Goal: Task Accomplishment & Management: Use online tool/utility

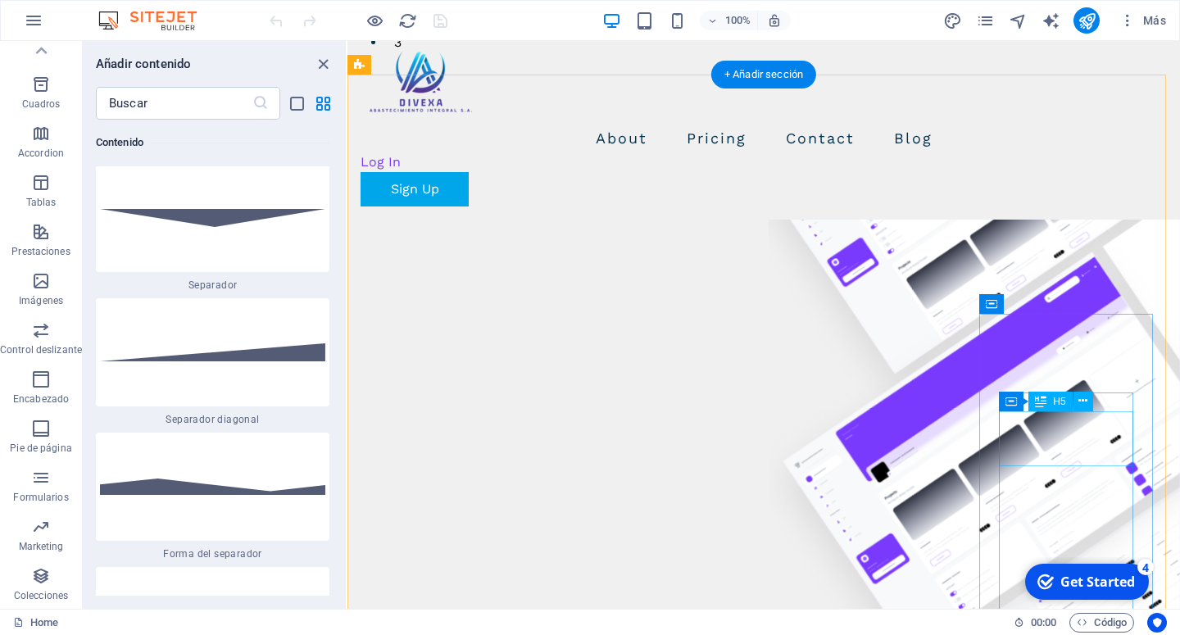
scroll to position [669, 0]
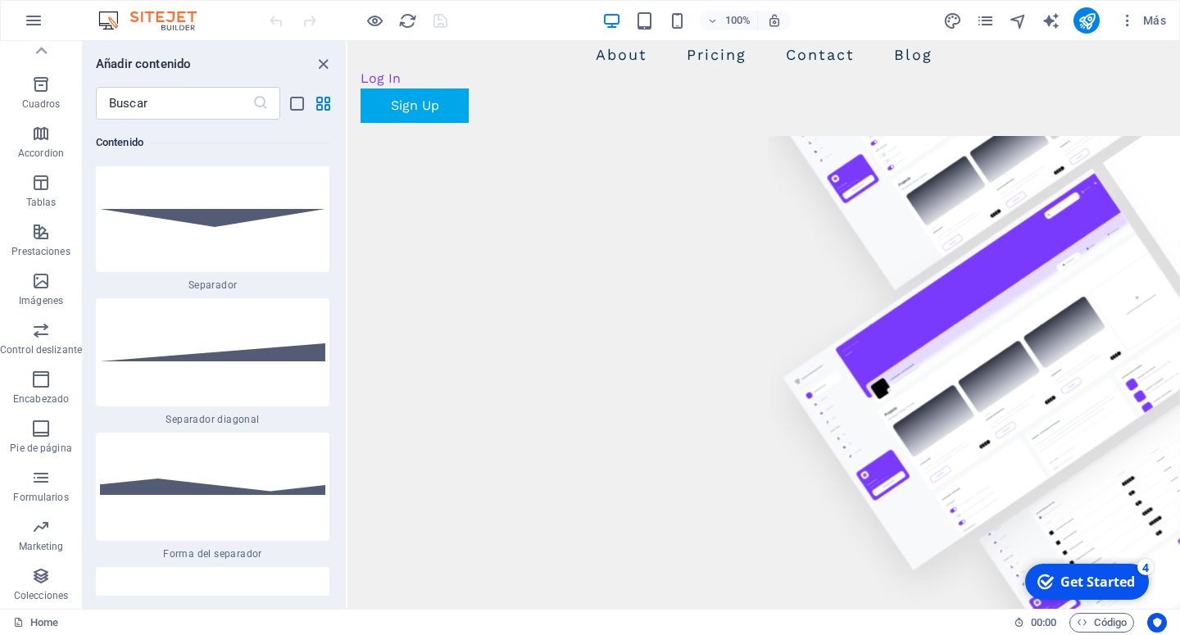
click at [1092, 588] on div "Get Started" at bounding box center [1097, 582] width 75 height 18
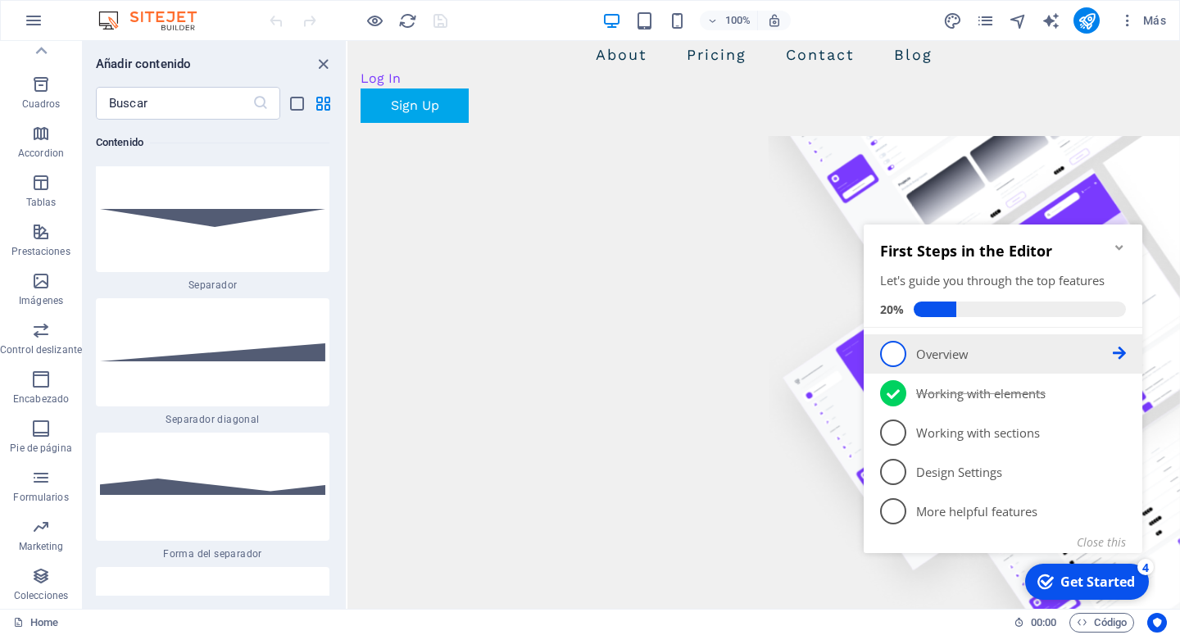
click at [933, 357] on p "Overview - incomplete" at bounding box center [1014, 354] width 197 height 17
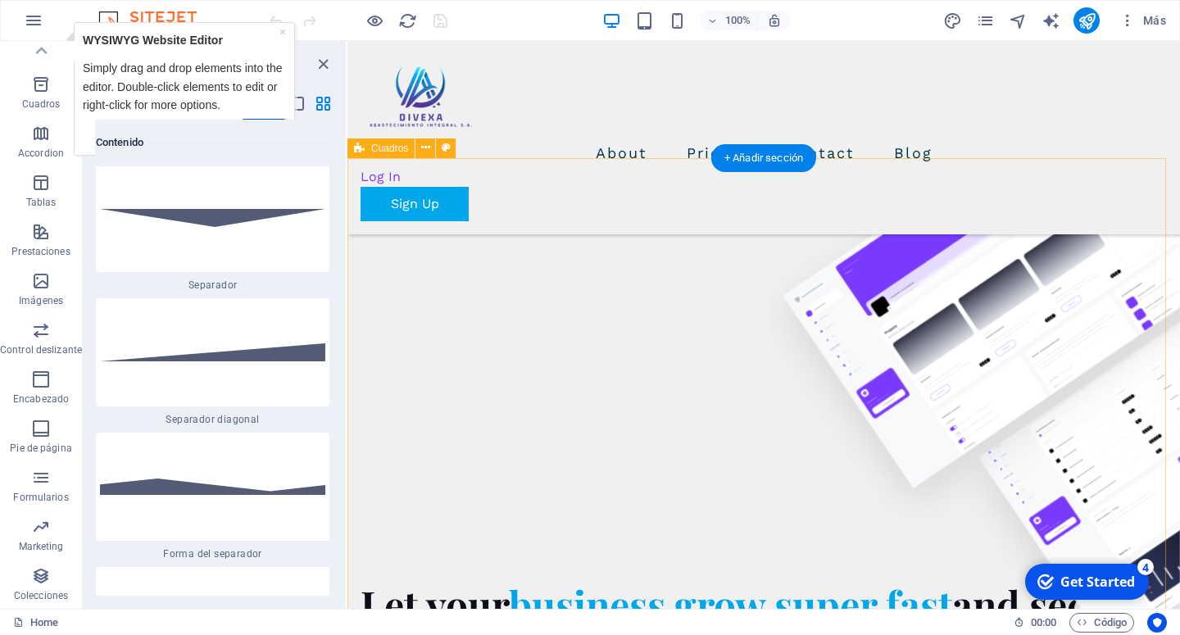
scroll to position [0, 0]
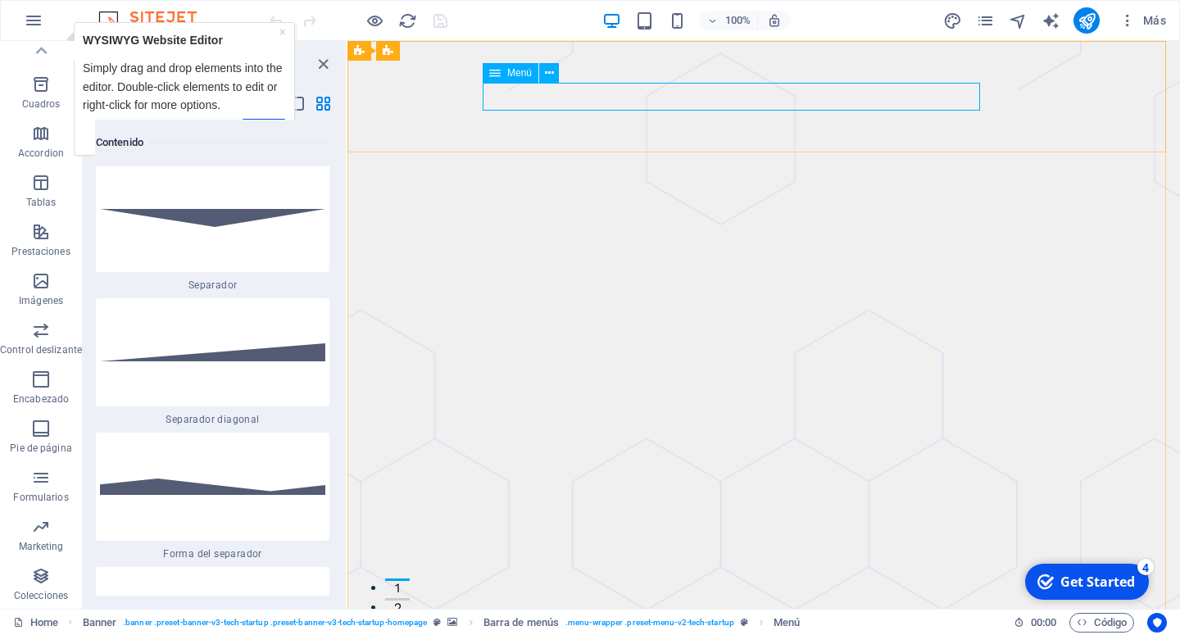
click at [510, 75] on span "Menú" at bounding box center [519, 73] width 25 height 10
click at [555, 73] on button at bounding box center [549, 73] width 20 height 20
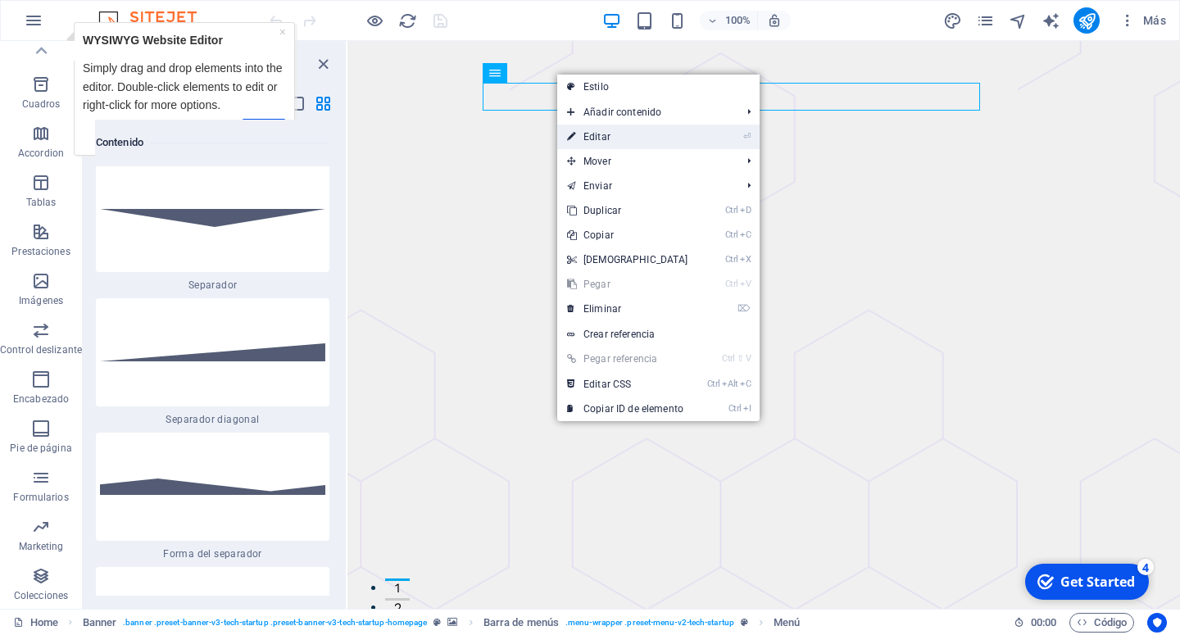
drag, startPoint x: 569, startPoint y: 140, endPoint x: 215, endPoint y: 101, distance: 356.9
click at [569, 140] on icon at bounding box center [571, 137] width 8 height 25
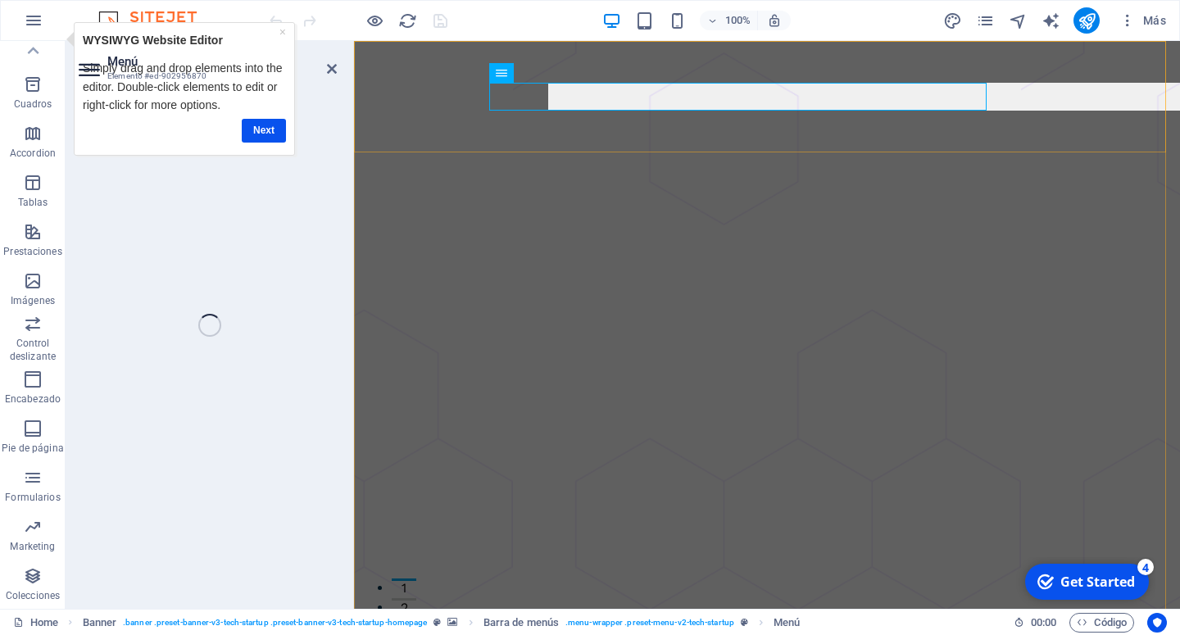
select select "1"
select select
select select "2"
select select
select select "3"
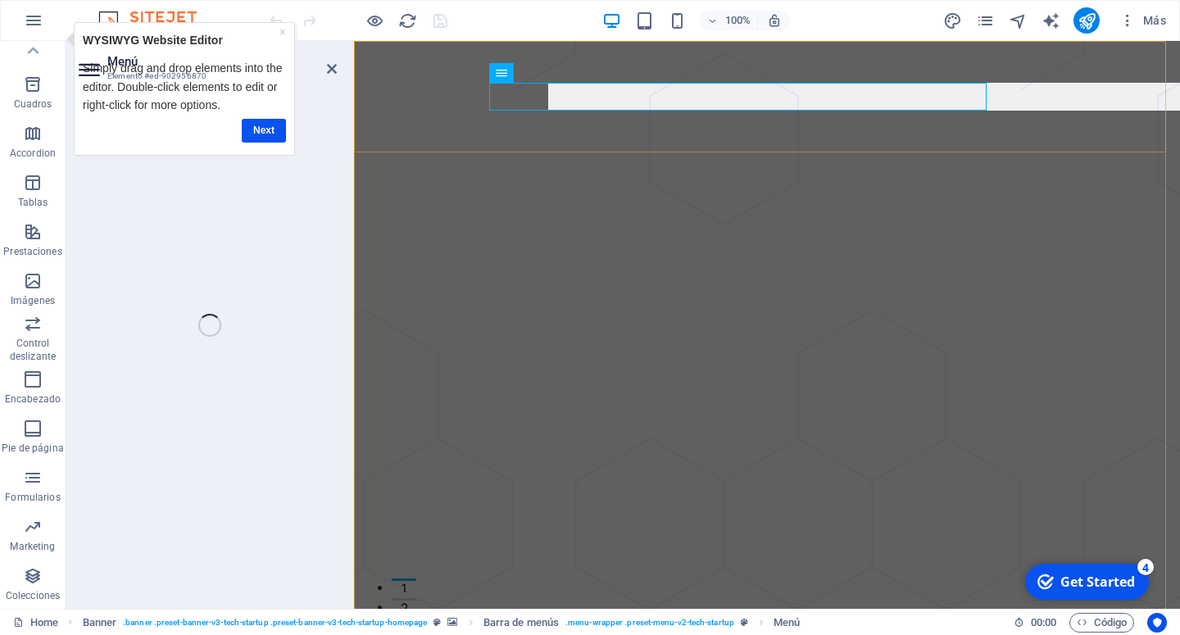
select select
select select "4"
select select
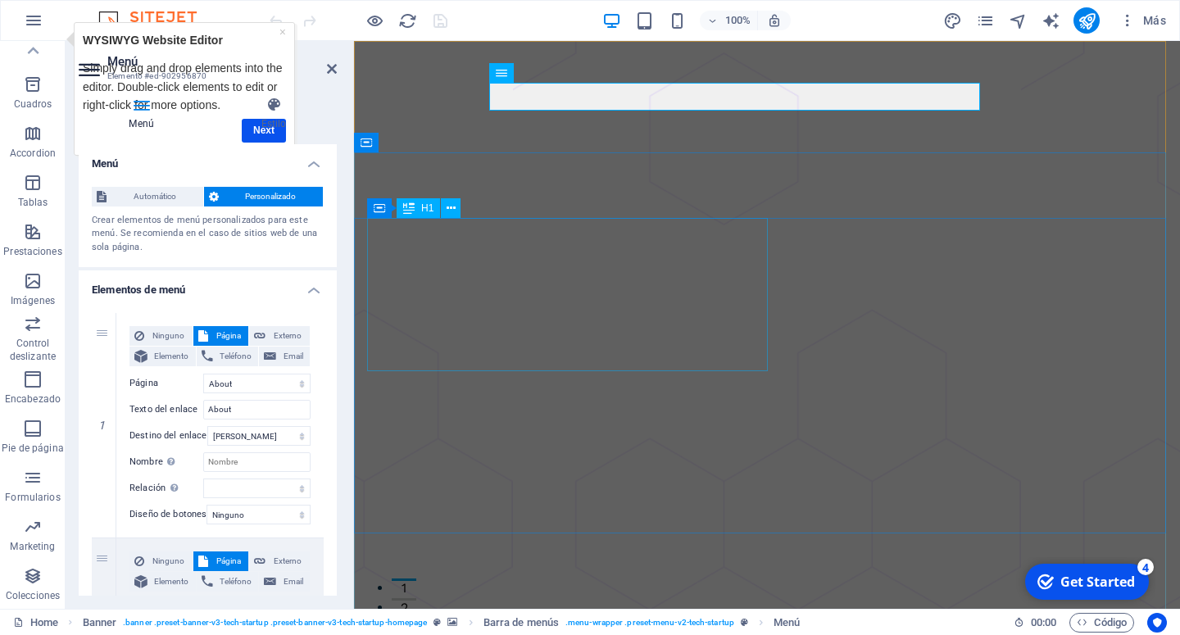
scroll to position [170, 0]
click at [276, 132] on div "Menú Estilo Menú Automático Personalizado Crear elementos de menú personalizado…" at bounding box center [208, 346] width 258 height 499
click at [270, 136] on div "Menú Estilo Menú Automático Personalizado Crear elementos de menú personalizado…" at bounding box center [208, 346] width 258 height 499
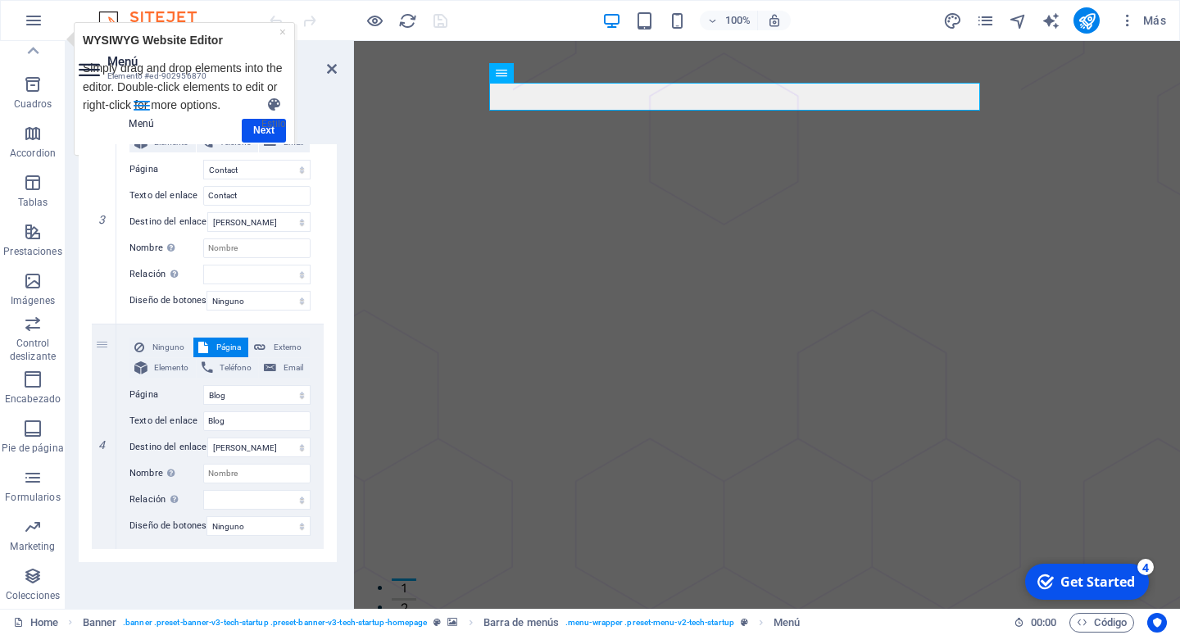
scroll to position [757, 0]
click at [329, 97] on icon at bounding box center [274, 105] width 126 height 16
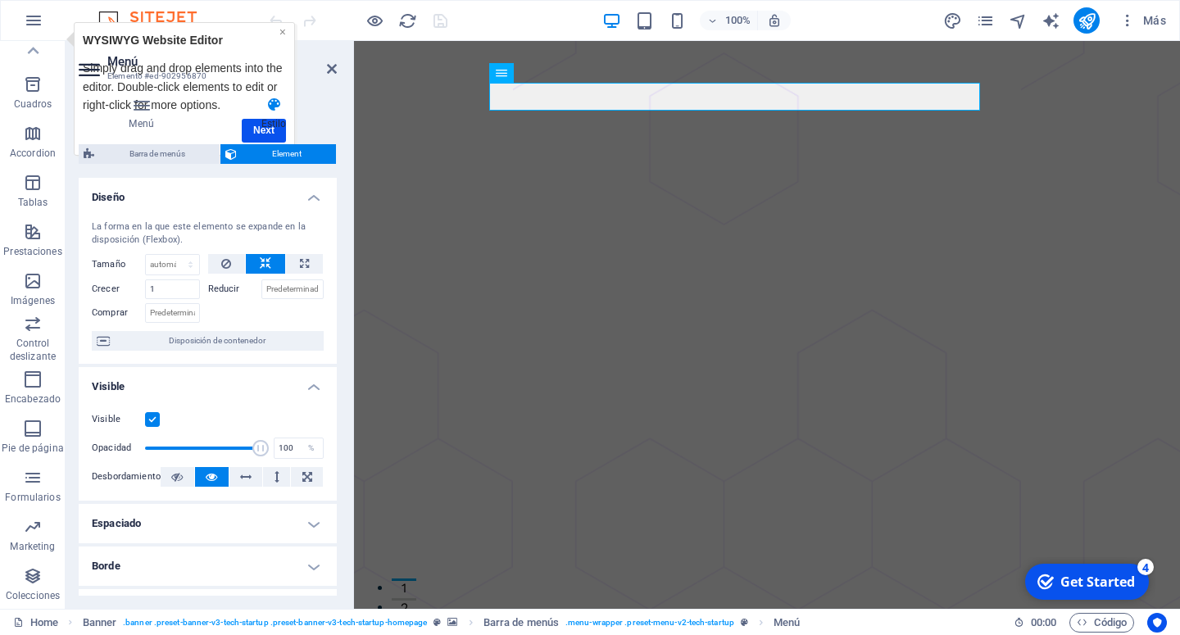
click at [280, 31] on link "×" at bounding box center [282, 31] width 7 height 13
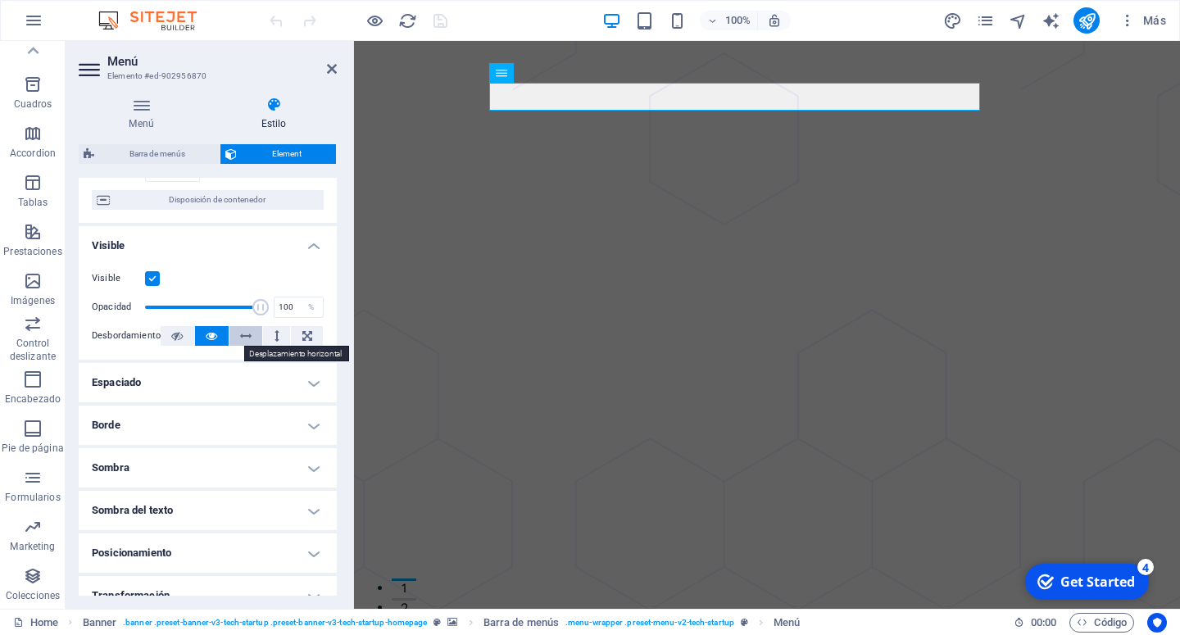
scroll to position [215, 0]
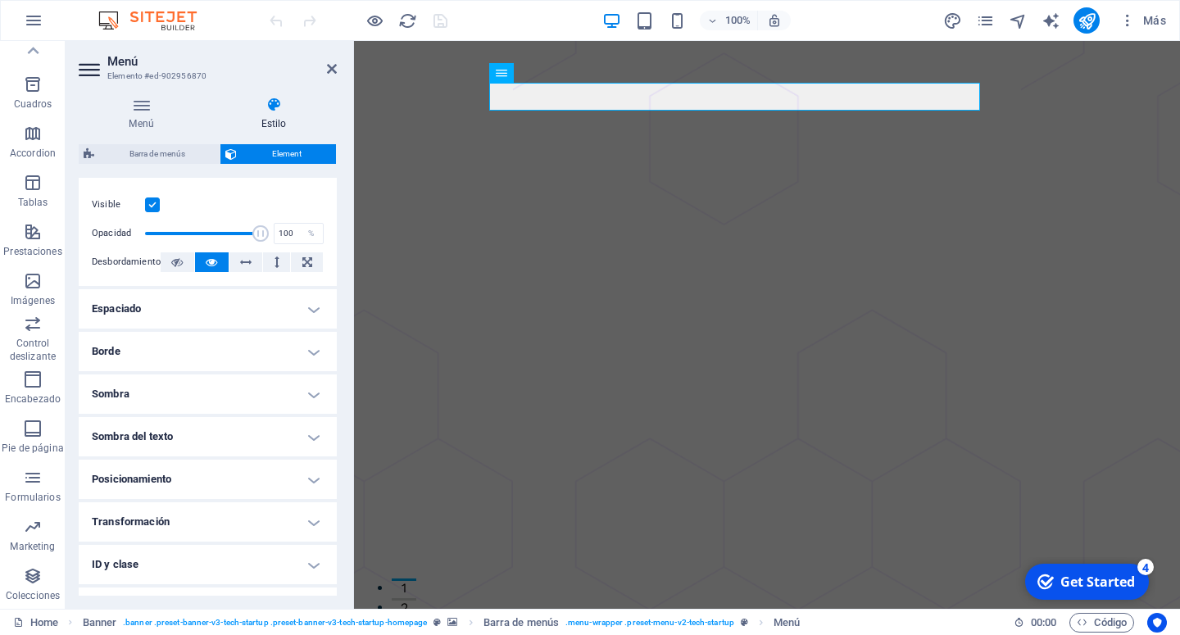
click at [265, 310] on h4 "Espaciado" at bounding box center [208, 308] width 258 height 39
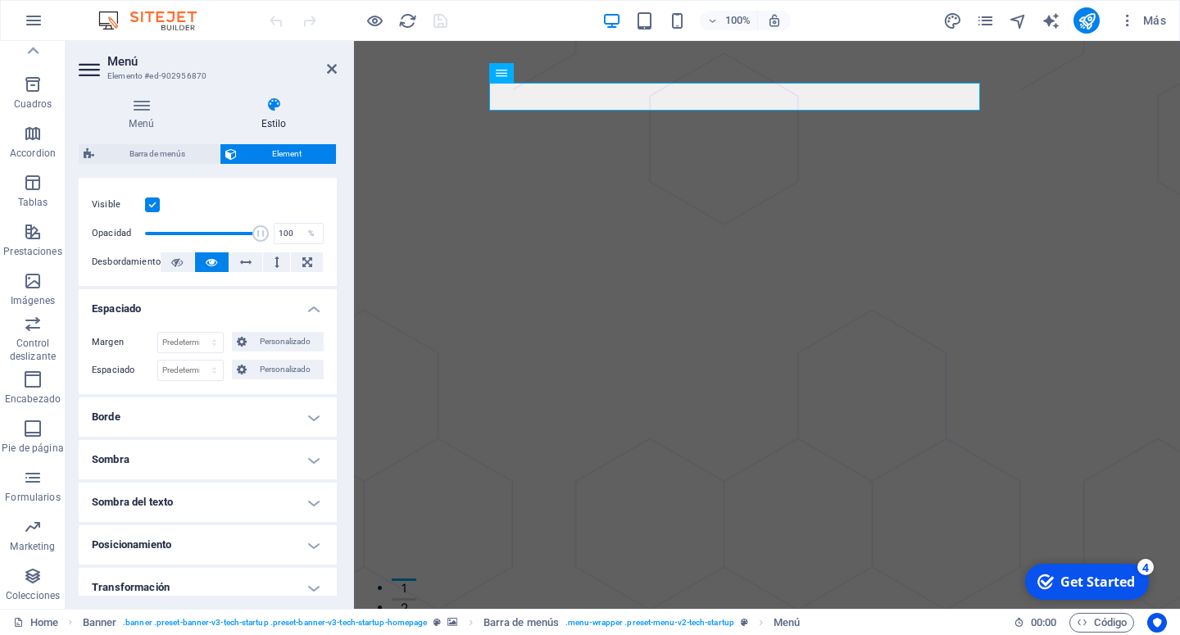
click at [258, 425] on h4 "Borde" at bounding box center [208, 416] width 258 height 39
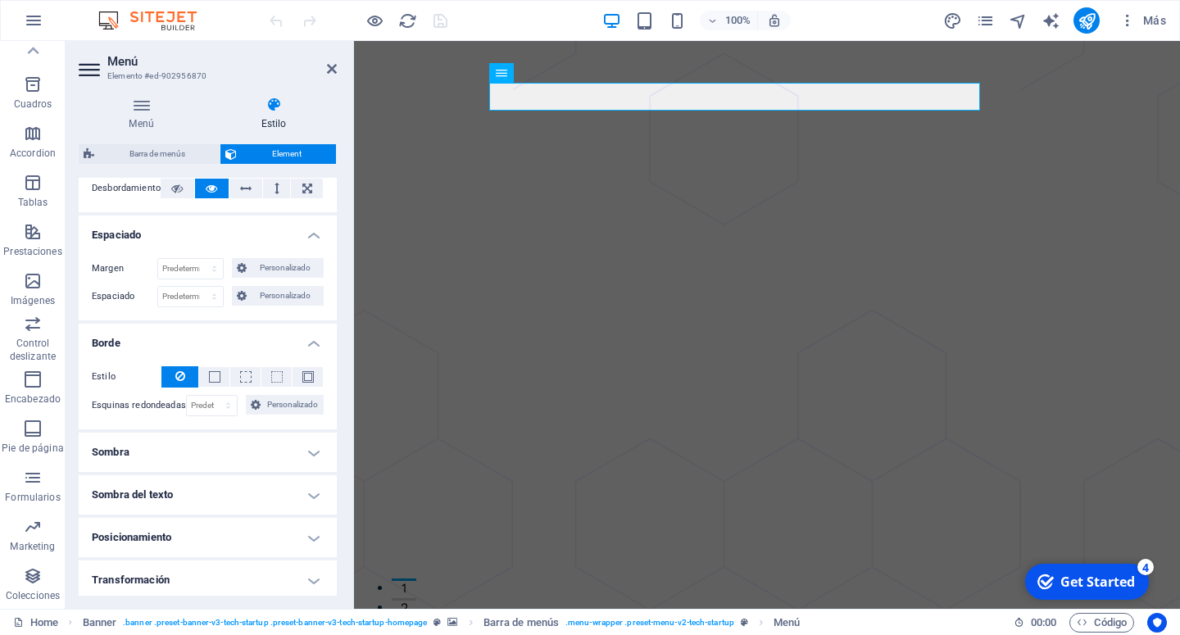
scroll to position [362, 0]
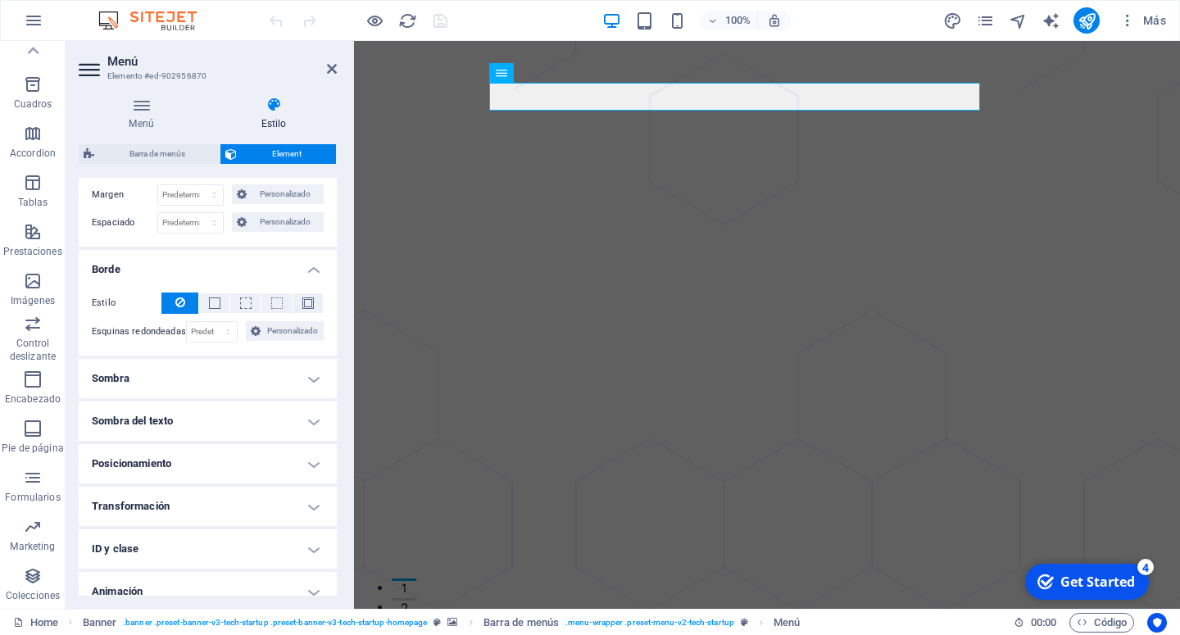
click at [266, 394] on h4 "Sombra" at bounding box center [208, 378] width 258 height 39
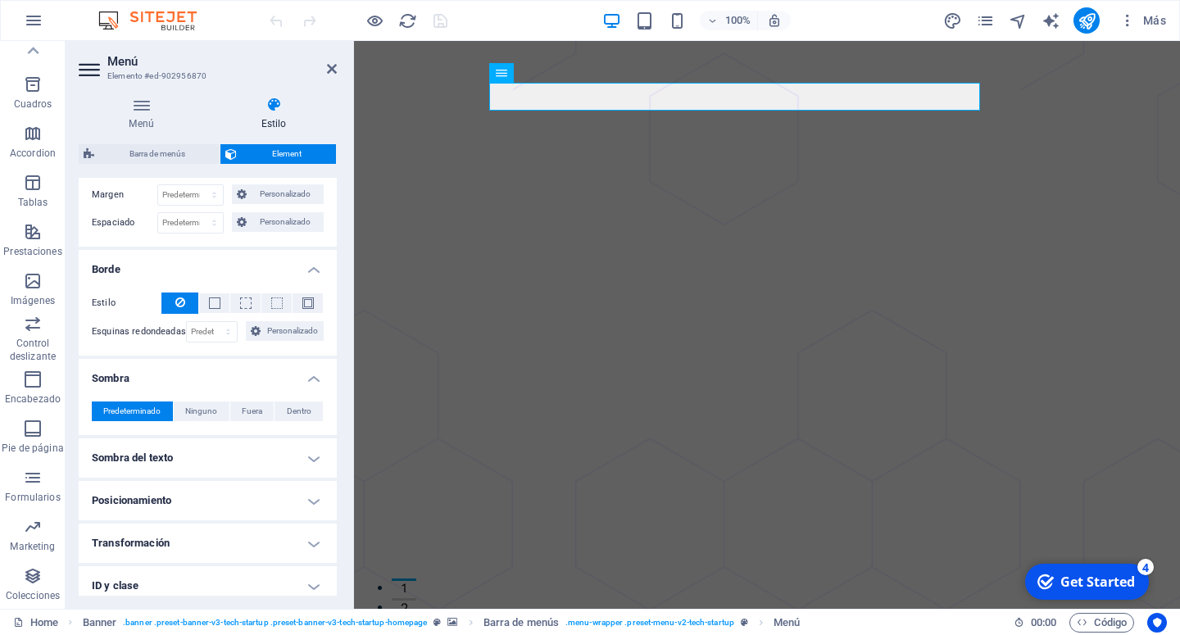
scroll to position [476, 0]
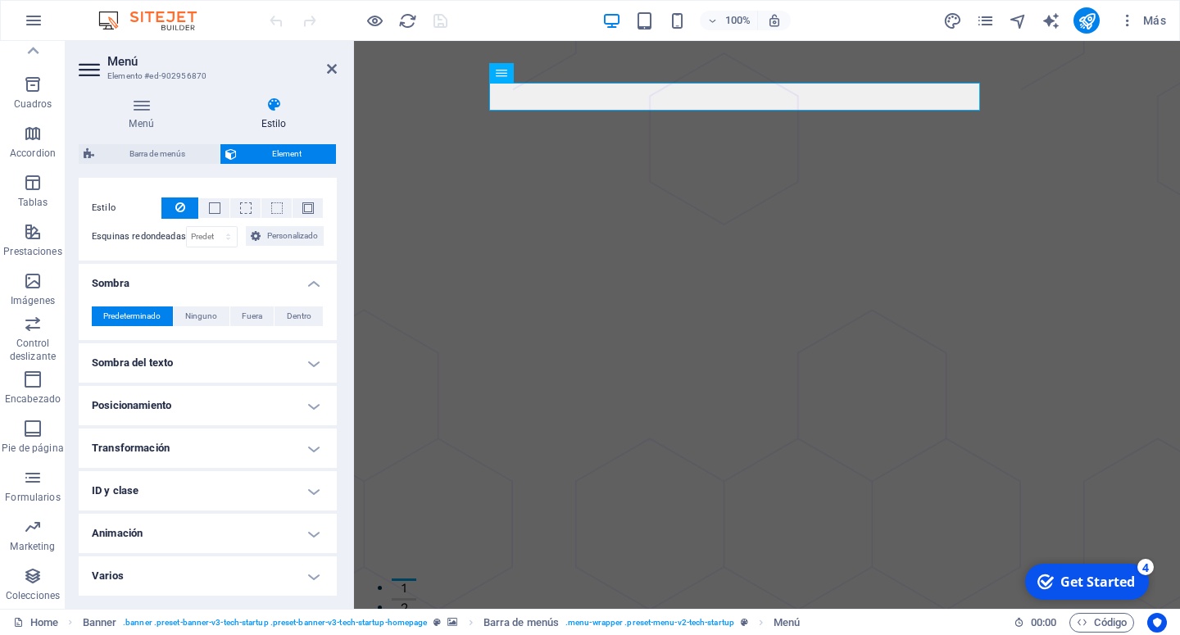
click at [292, 356] on h4 "Sombra del texto" at bounding box center [208, 362] width 258 height 39
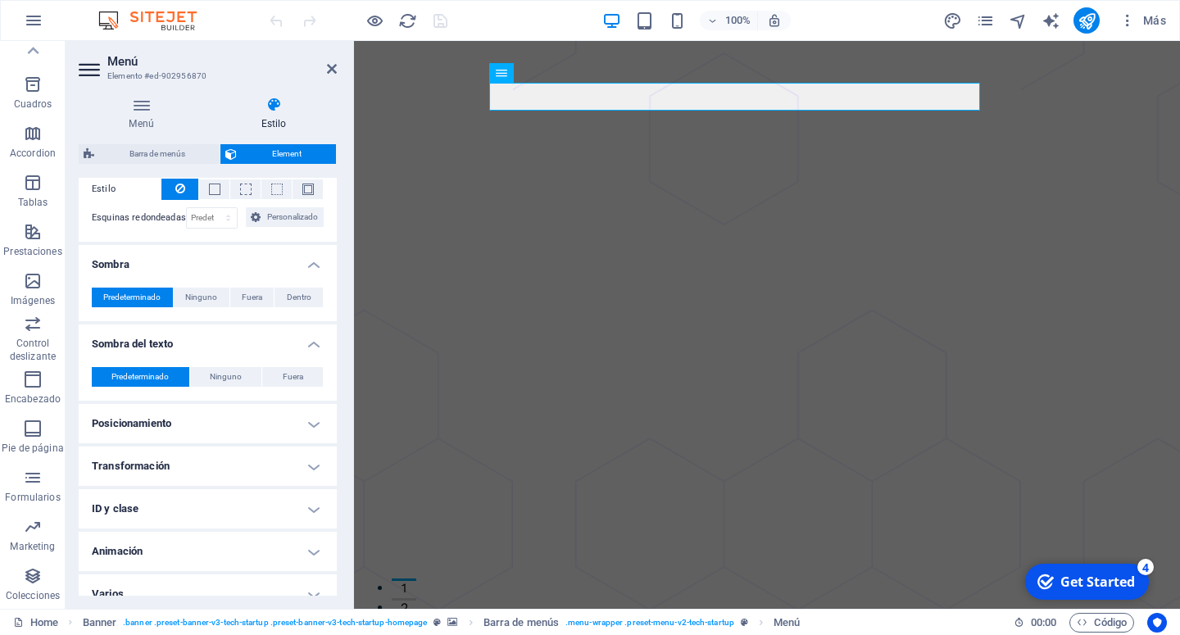
scroll to position [513, 0]
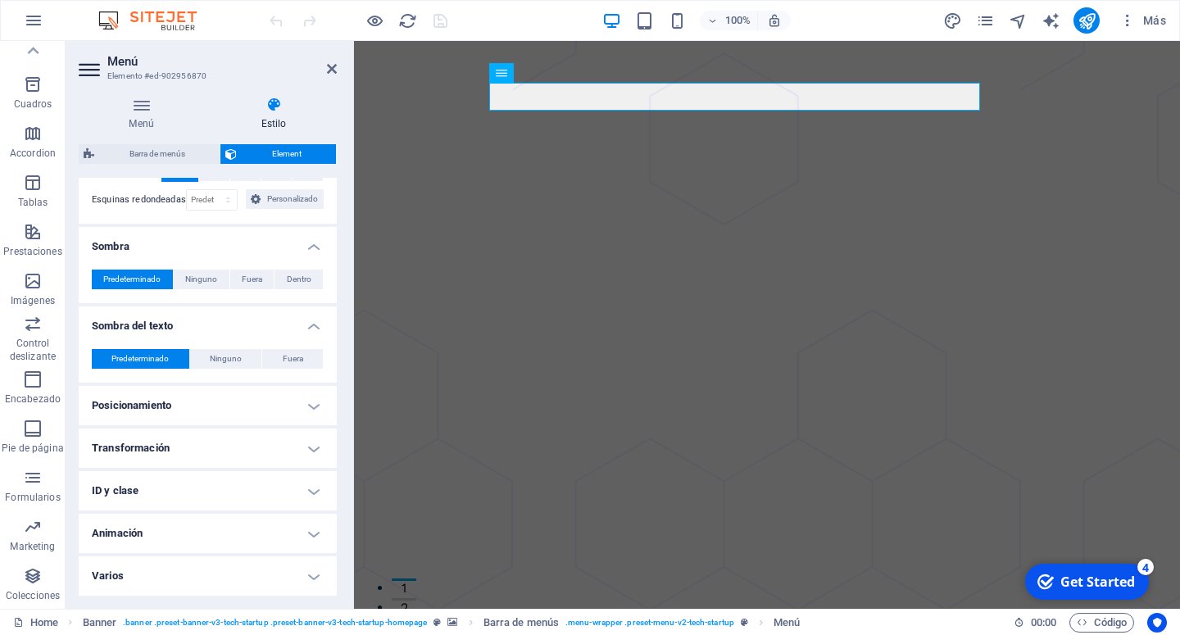
click at [276, 400] on h4 "Posicionamiento" at bounding box center [208, 405] width 258 height 39
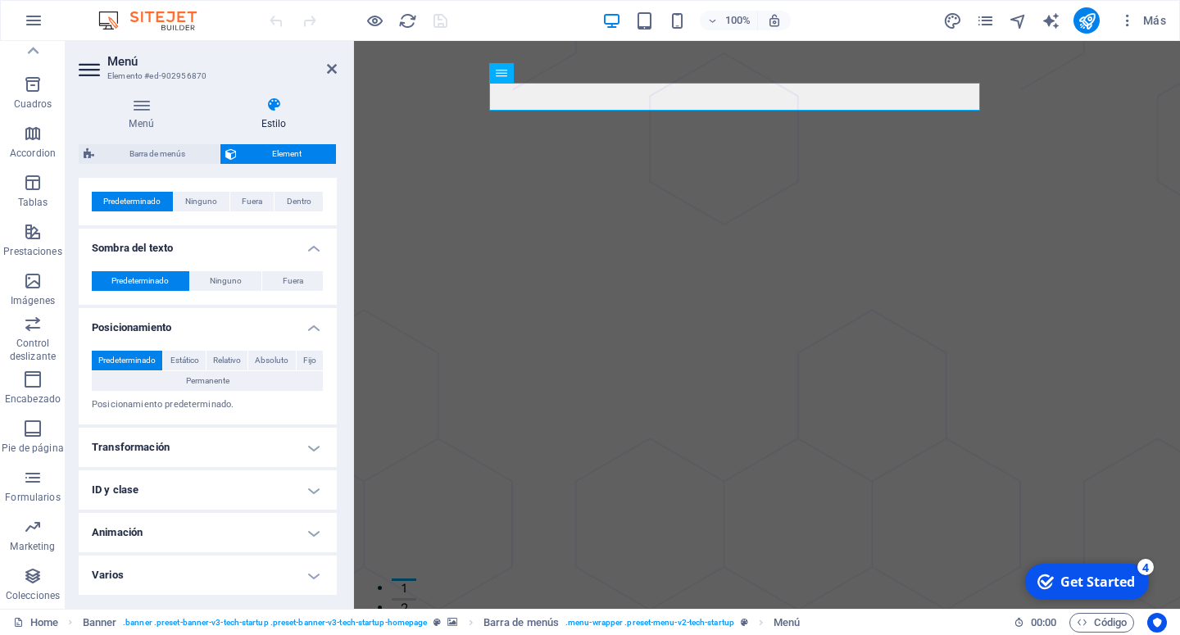
scroll to position [591, 0]
click at [223, 514] on h4 "Animación" at bounding box center [208, 532] width 258 height 39
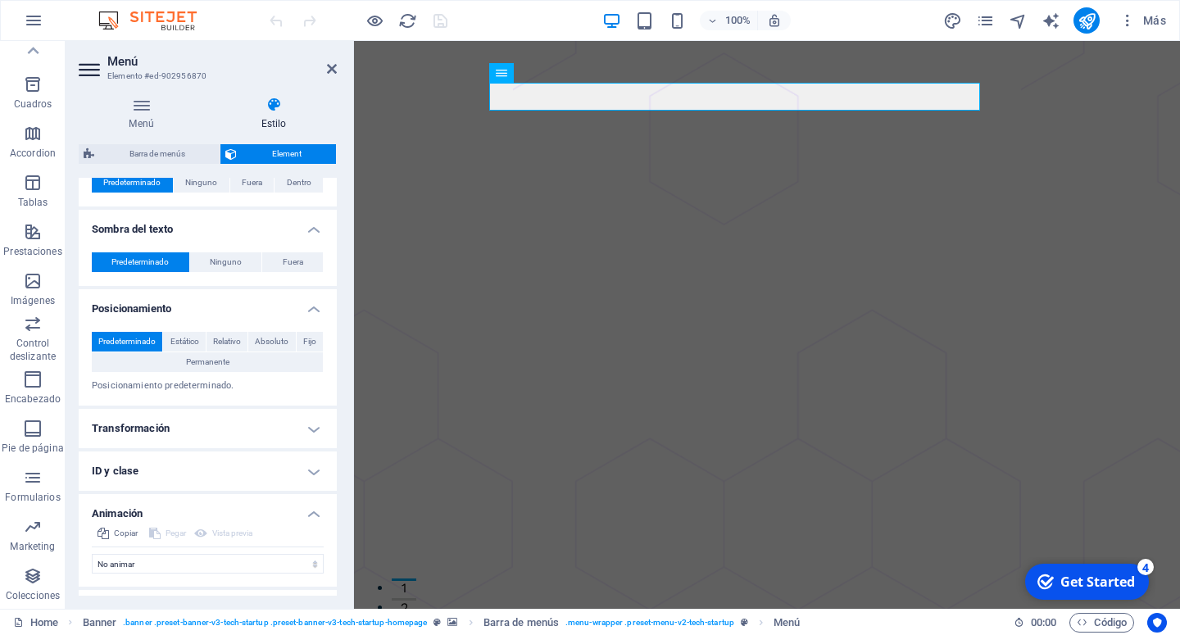
scroll to position [644, 0]
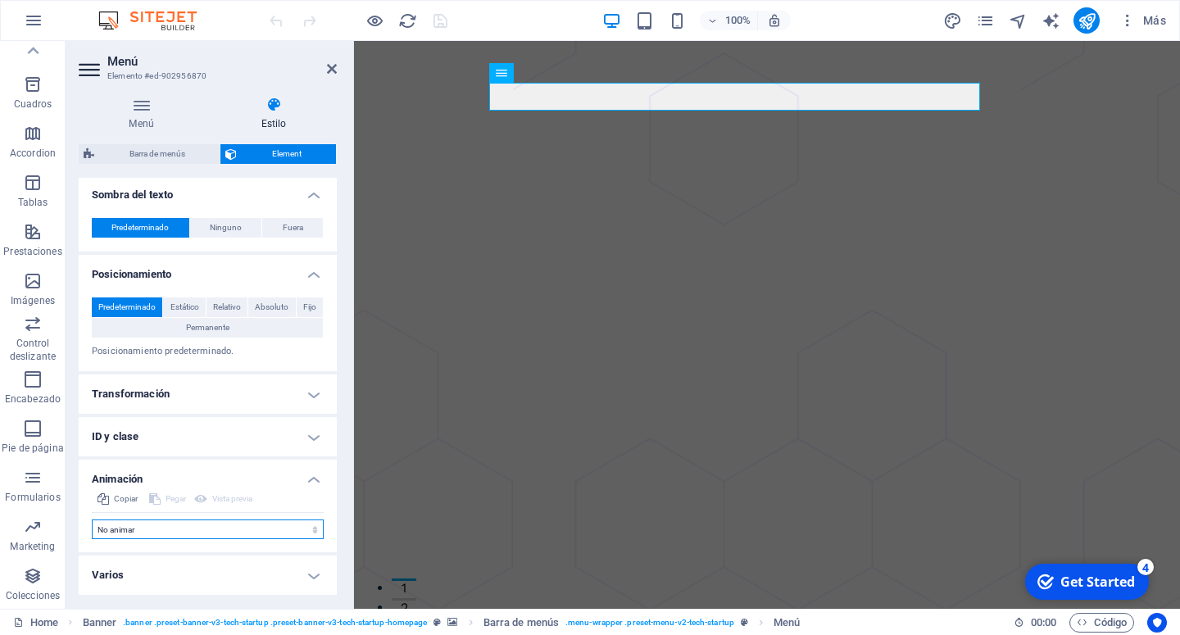
click at [224, 529] on select "No animar Mostrar / Ocultar Subir/bajar Acercar/alejar Deslizar de izquierda a …" at bounding box center [208, 529] width 232 height 20
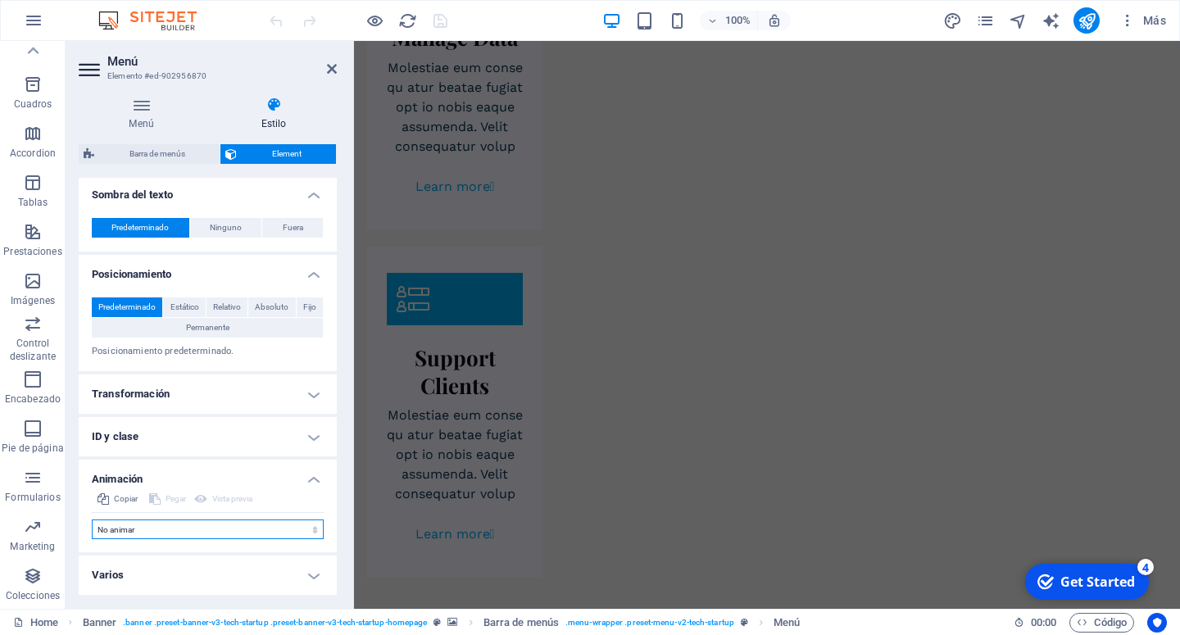
scroll to position [3510, 0]
